Goal: Information Seeking & Learning: Learn about a topic

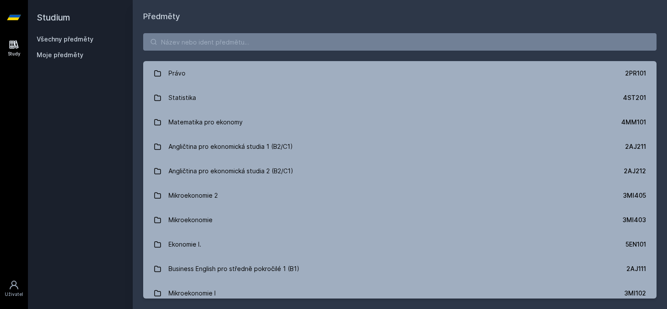
click at [321, 52] on div "Právo 2PR101 Statistika 4ST201 Matematika pro ekonomy 4MM101 Angličtina pro eko…" at bounding box center [400, 166] width 534 height 286
click at [325, 45] on input "search" at bounding box center [399, 41] width 513 height 17
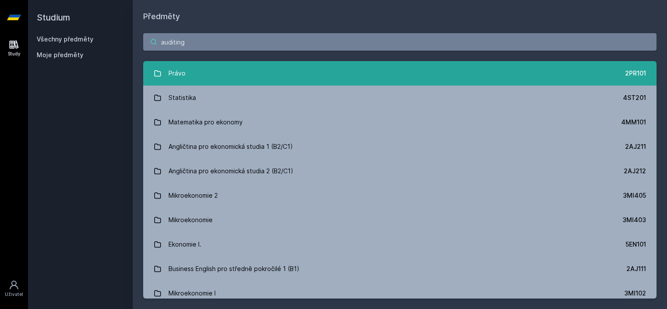
type input "auditing"
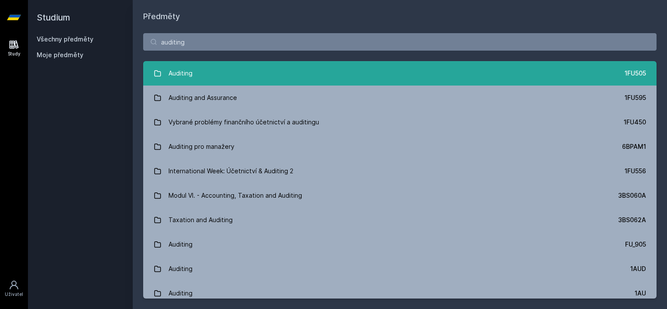
click at [369, 69] on link "Auditing 1FU505" at bounding box center [399, 73] width 513 height 24
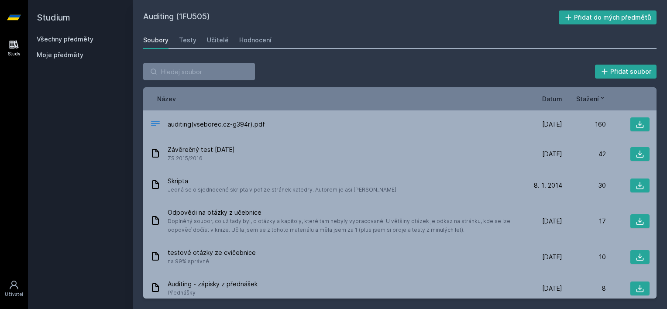
click at [549, 97] on span "Datum" at bounding box center [552, 98] width 20 height 9
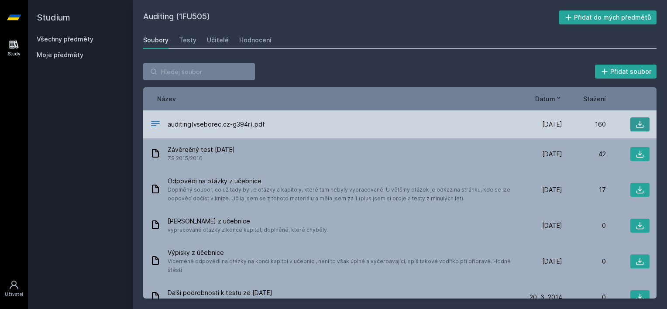
click at [637, 124] on icon at bounding box center [640, 124] width 9 height 9
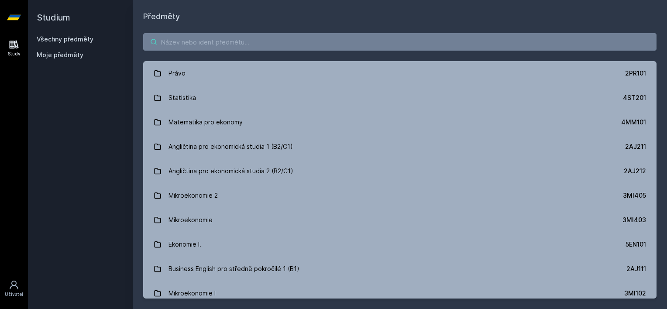
click at [172, 42] on input "search" at bounding box center [399, 41] width 513 height 17
type input "auditing"
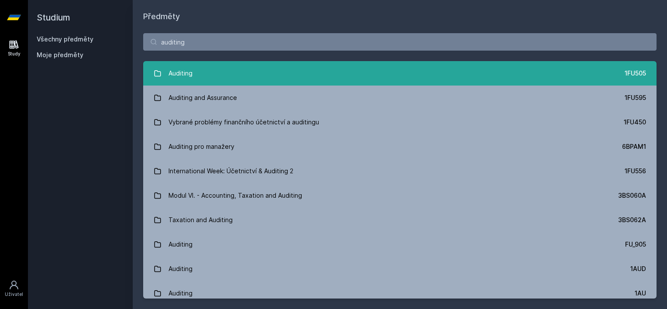
click at [199, 70] on link "Auditing 1FU505" at bounding box center [399, 73] width 513 height 24
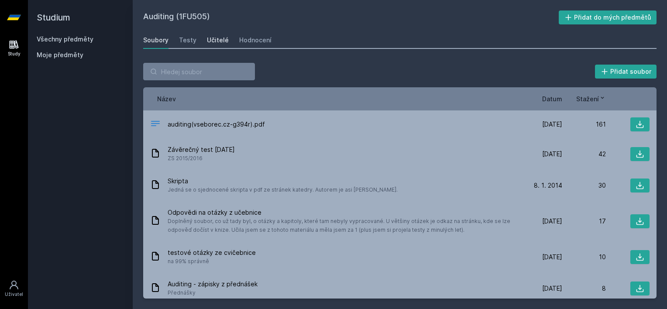
drag, startPoint x: 211, startPoint y: 34, endPoint x: 221, endPoint y: 33, distance: 10.2
click at [212, 34] on link "Učitelé" at bounding box center [218, 39] width 22 height 17
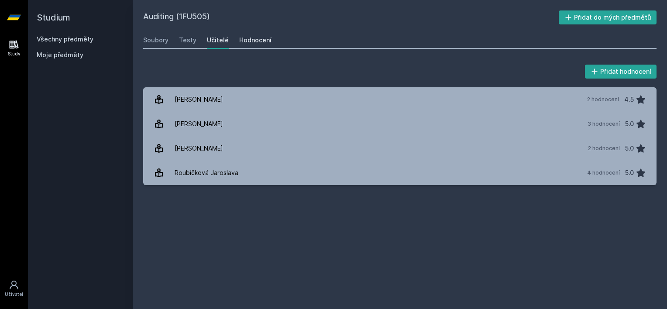
click at [254, 38] on div "Hodnocení" at bounding box center [255, 40] width 32 height 9
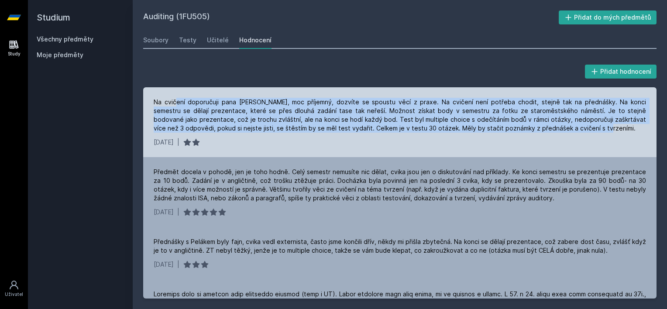
drag, startPoint x: 176, startPoint y: 102, endPoint x: 557, endPoint y: 131, distance: 382.2
click at [557, 131] on div "Na cvičení doporučuji pana [PERSON_NAME], moc příjemný, dozvíte se spoustu věcí…" at bounding box center [400, 115] width 492 height 35
click at [365, 115] on div "Na cvičení doporučuji pana [PERSON_NAME], moc příjemný, dozvíte se spoustu věcí…" at bounding box center [400, 115] width 492 height 35
click at [395, 121] on div "Na cvičení doporučuji pana [PERSON_NAME], moc příjemný, dozvíte se spoustu věcí…" at bounding box center [400, 115] width 492 height 35
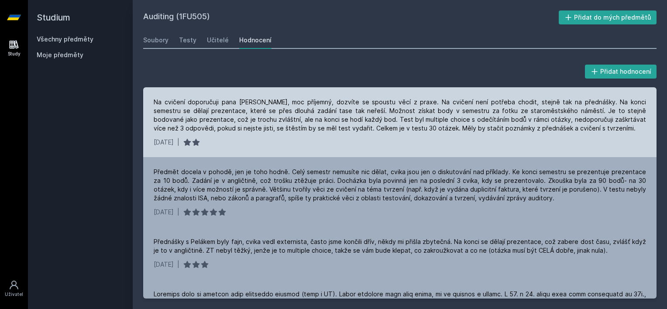
click at [508, 128] on div "Na cvičení doporučuji pana [PERSON_NAME], moc příjemný, dozvíte se spoustu věcí…" at bounding box center [400, 115] width 492 height 35
drag, startPoint x: 363, startPoint y: 127, endPoint x: 370, endPoint y: 128, distance: 7.0
click at [370, 128] on div "Na cvičení doporučuji pana [PERSON_NAME], moc příjemný, dozvíte se spoustu věcí…" at bounding box center [400, 115] width 492 height 35
drag, startPoint x: 560, startPoint y: 131, endPoint x: 370, endPoint y: 133, distance: 190.4
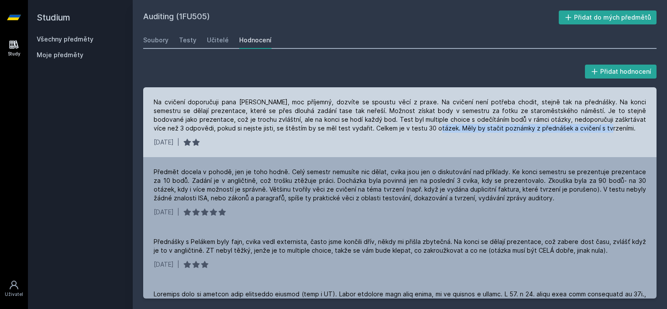
click at [370, 133] on div "Na cvičení doporučuji pana [PERSON_NAME], moc příjemný, dozvíte se spoustu věcí…" at bounding box center [399, 122] width 513 height 70
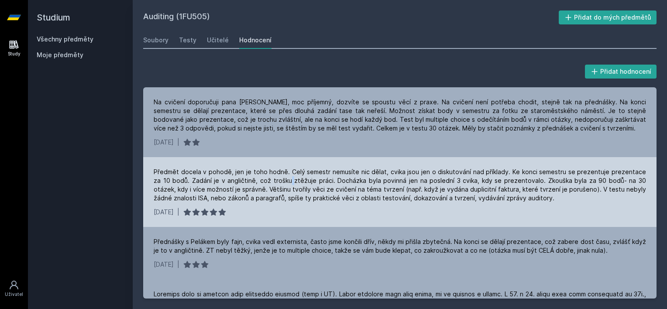
drag, startPoint x: 370, startPoint y: 133, endPoint x: 277, endPoint y: 185, distance: 106.5
click at [277, 185] on div "Předmět docela v pohodě, jen je toho hodně. Celý semestr nemusíte nic dělat, cv…" at bounding box center [400, 185] width 492 height 35
click at [286, 171] on div "Předmět docela v pohodě, jen je toho hodně. Celý semestr nemusíte nic dělat, cv…" at bounding box center [400, 185] width 492 height 35
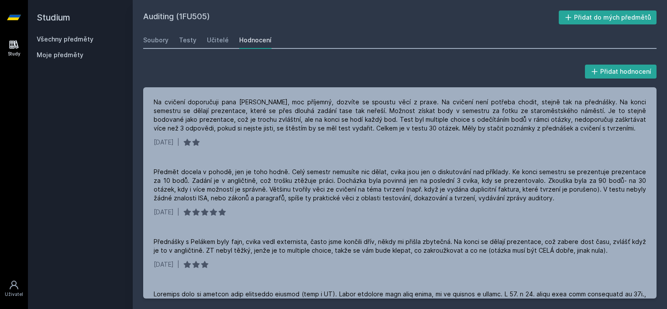
click at [207, 36] on link "Učitelé" at bounding box center [218, 39] width 22 height 17
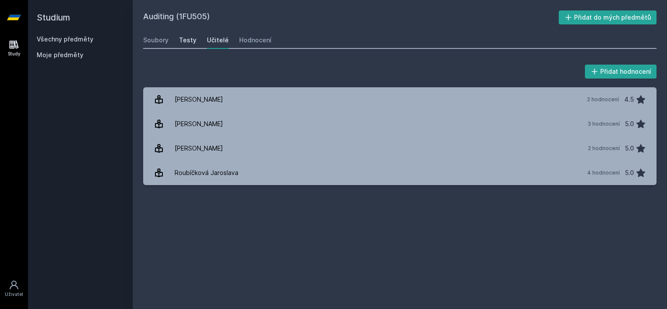
click at [189, 42] on div "Testy" at bounding box center [187, 40] width 17 height 9
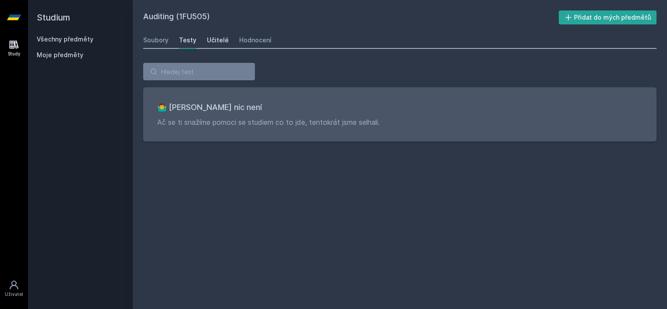
click at [211, 41] on div "Učitelé" at bounding box center [218, 40] width 22 height 9
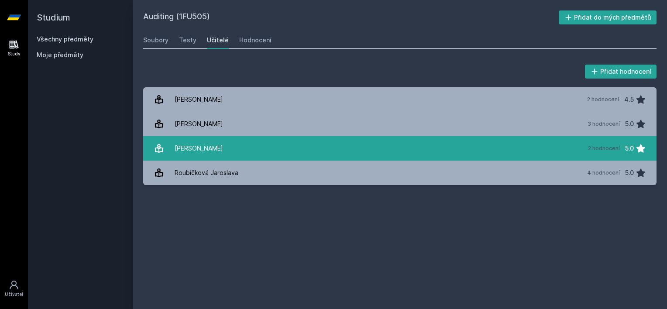
click at [258, 152] on link "[PERSON_NAME] 2 hodnocení 5.0" at bounding box center [399, 148] width 513 height 24
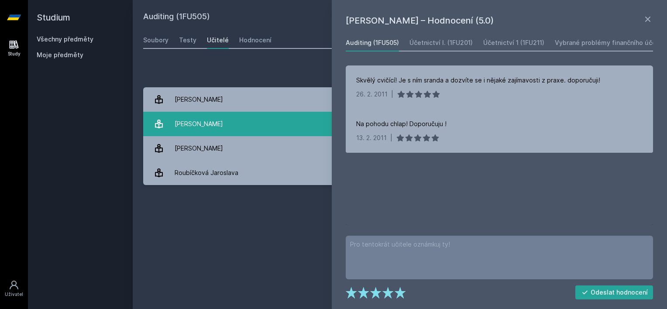
click at [251, 128] on link "[PERSON_NAME] 3 hodnocení 5.0" at bounding box center [399, 124] width 513 height 24
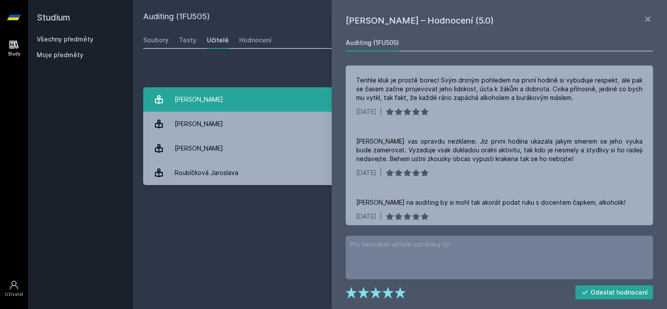
click at [248, 101] on link "[PERSON_NAME] 2 hodnocení 4.5" at bounding box center [399, 99] width 513 height 24
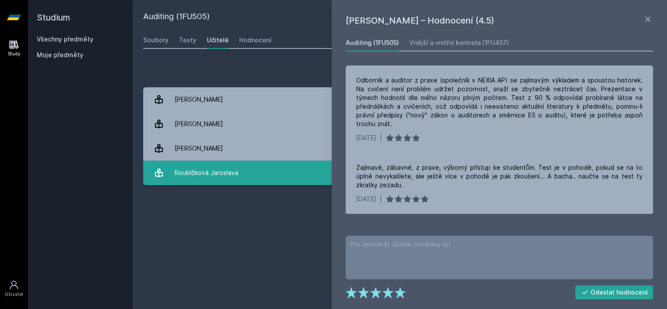
click at [240, 173] on link "[PERSON_NAME] 4 hodnocení 5.0" at bounding box center [399, 173] width 513 height 24
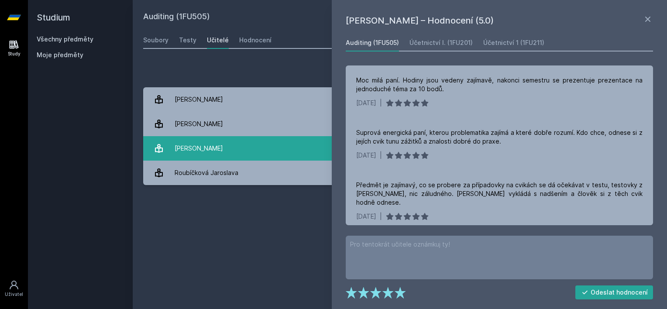
click at [253, 155] on link "[PERSON_NAME] 2 hodnocení 5.0" at bounding box center [399, 148] width 513 height 24
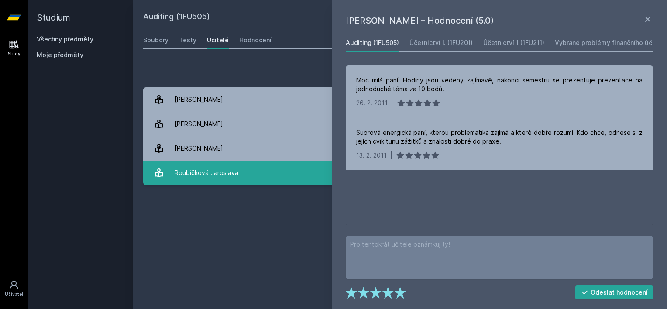
click at [248, 174] on link "[PERSON_NAME] 4 hodnocení 5.0" at bounding box center [399, 173] width 513 height 24
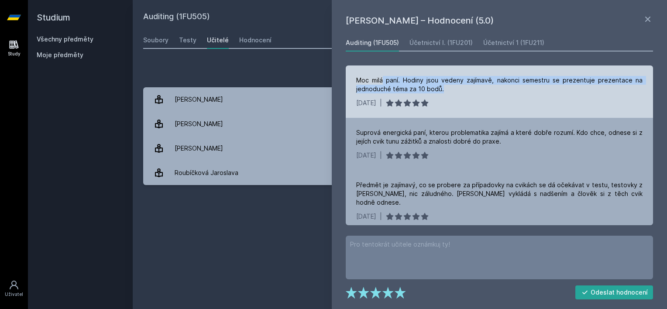
drag, startPoint x: 383, startPoint y: 80, endPoint x: 578, endPoint y: 87, distance: 195.3
click at [578, 87] on div "Moc milá paní. Hodiny jsou vedeny zajímavě, nakonci semestru se prezentuje prez…" at bounding box center [499, 84] width 286 height 17
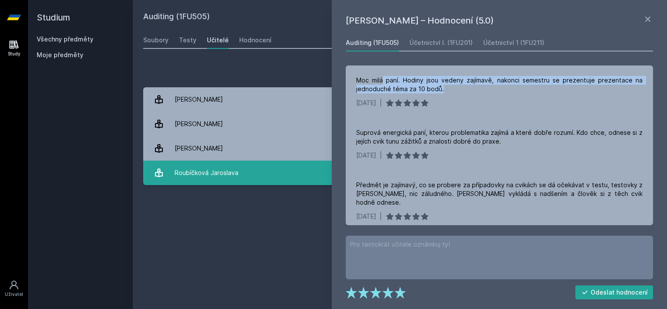
click at [259, 171] on link "[PERSON_NAME] 4 hodnocení 5.0" at bounding box center [399, 173] width 513 height 24
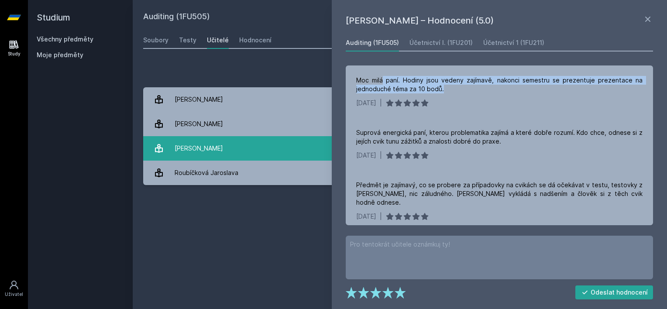
click at [266, 150] on link "[PERSON_NAME] 2 hodnocení 5.0" at bounding box center [399, 148] width 513 height 24
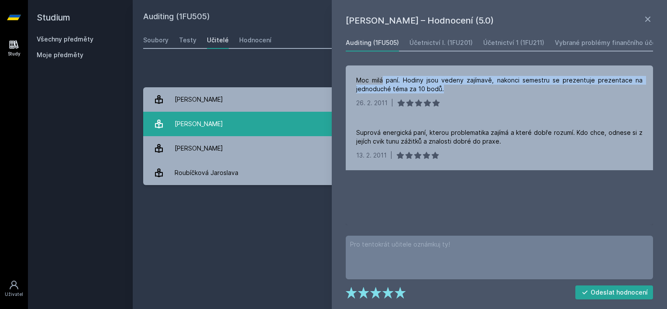
click at [277, 132] on link "[PERSON_NAME] 3 hodnocení 5.0" at bounding box center [399, 124] width 513 height 24
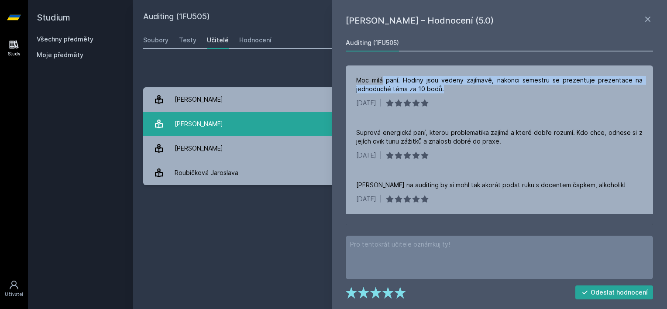
click at [275, 117] on link "[PERSON_NAME] 3 hodnocení 5.0" at bounding box center [399, 124] width 513 height 24
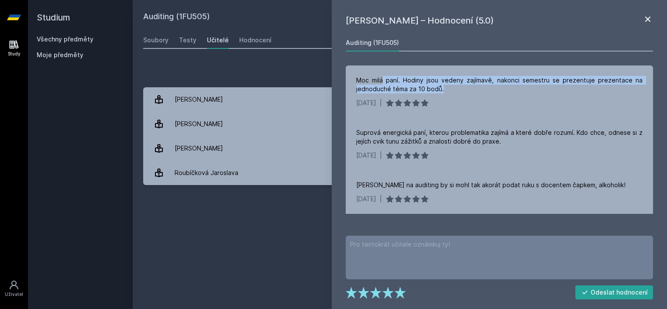
click at [649, 16] on icon at bounding box center [648, 19] width 10 height 10
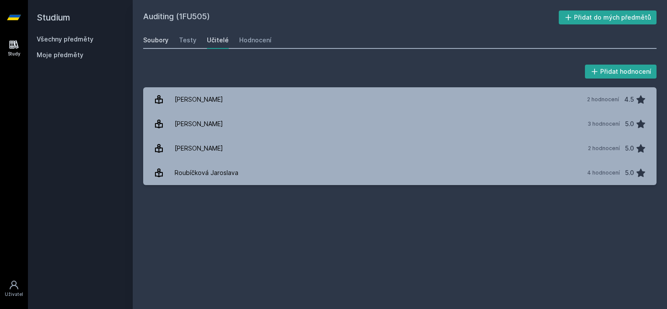
click at [154, 35] on link "Soubory" at bounding box center [155, 39] width 25 height 17
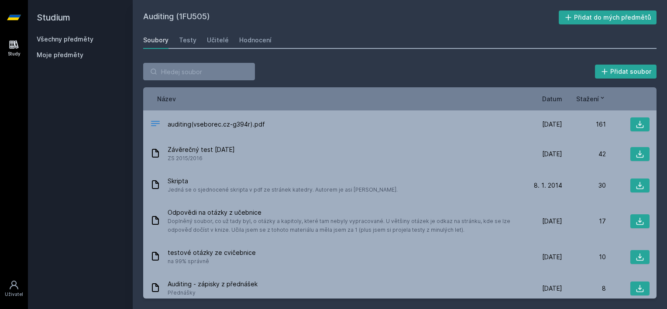
click at [554, 99] on span "Datum" at bounding box center [552, 98] width 20 height 9
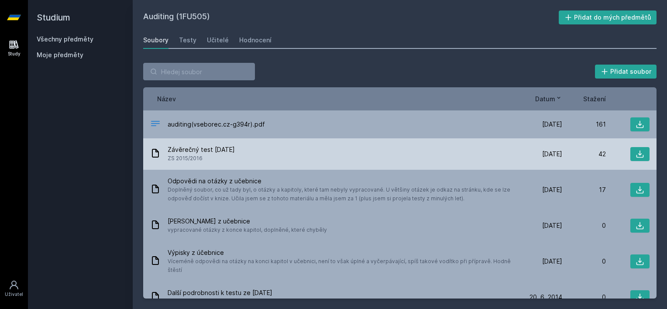
click at [228, 148] on span "Závěrečný test [DATE]" at bounding box center [201, 149] width 67 height 9
click at [638, 150] on icon at bounding box center [640, 154] width 9 height 9
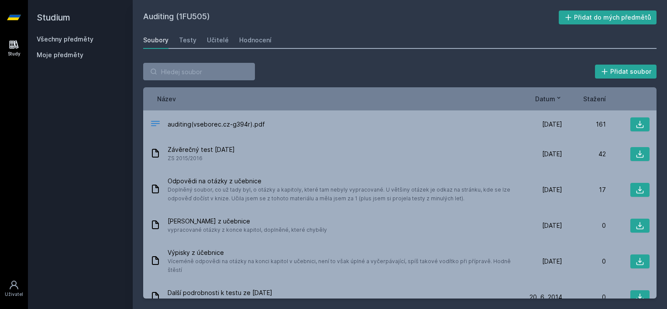
click at [386, 39] on div "Soubory Testy Učitelé Hodnocení" at bounding box center [399, 39] width 513 height 17
